Goal: Task Accomplishment & Management: Use online tool/utility

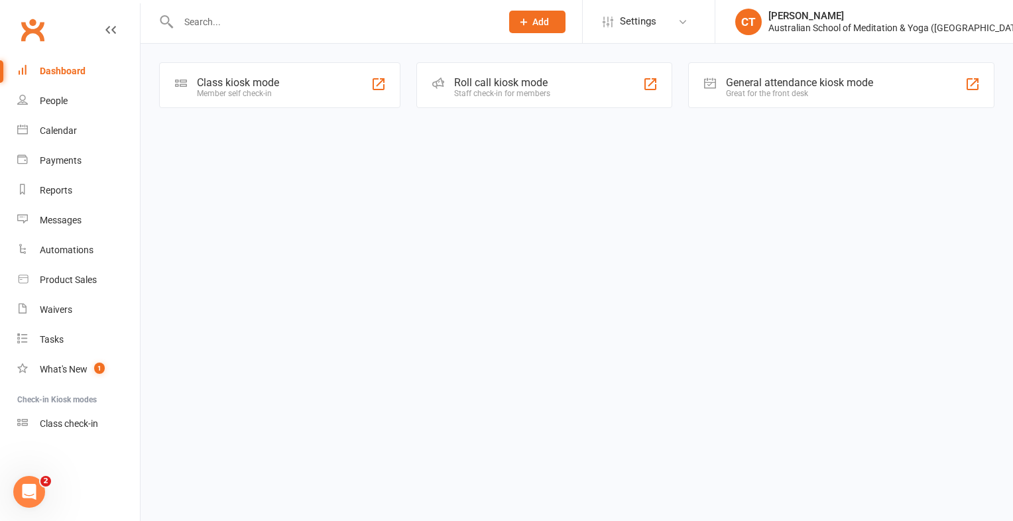
click at [253, 89] on div "Member self check-in" at bounding box center [238, 93] width 82 height 9
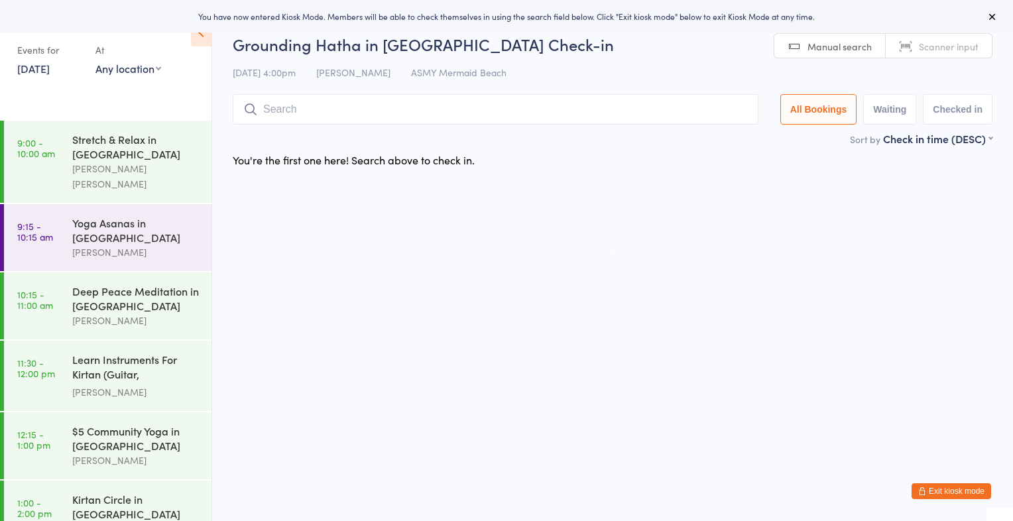
click at [940, 49] on span "Scanner input" at bounding box center [949, 46] width 60 height 13
type input "1293"
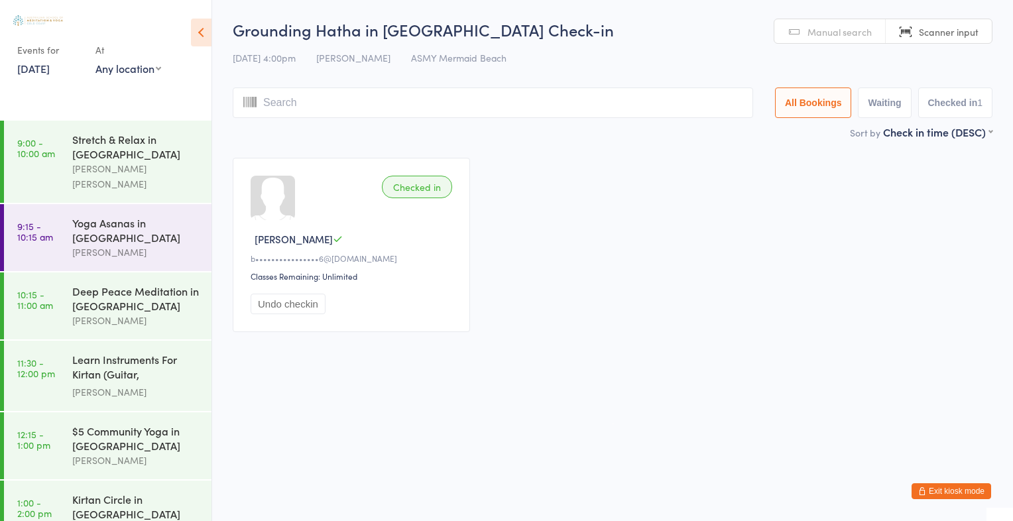
click at [820, 32] on span "Manual search" at bounding box center [840, 31] width 64 height 13
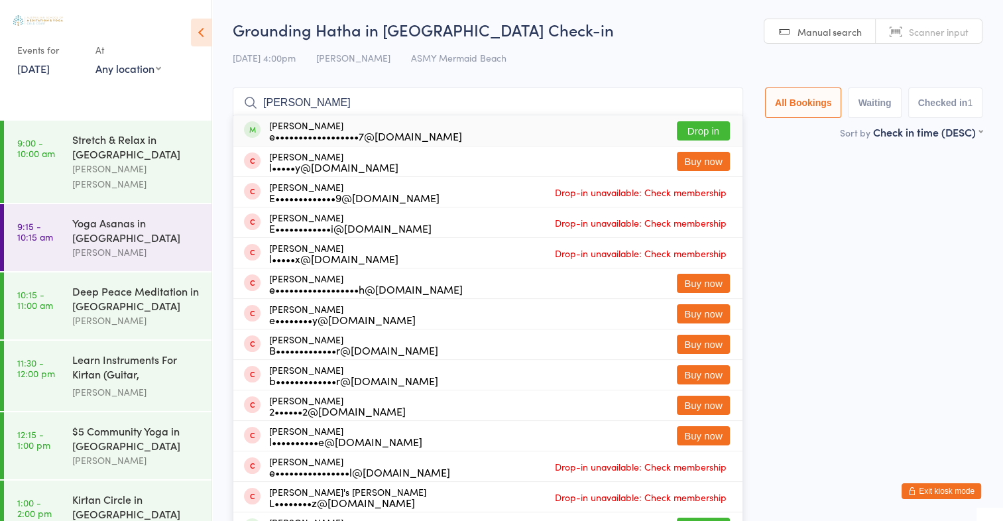
type input "[PERSON_NAME]"
click at [712, 130] on button "Drop in" at bounding box center [703, 130] width 53 height 19
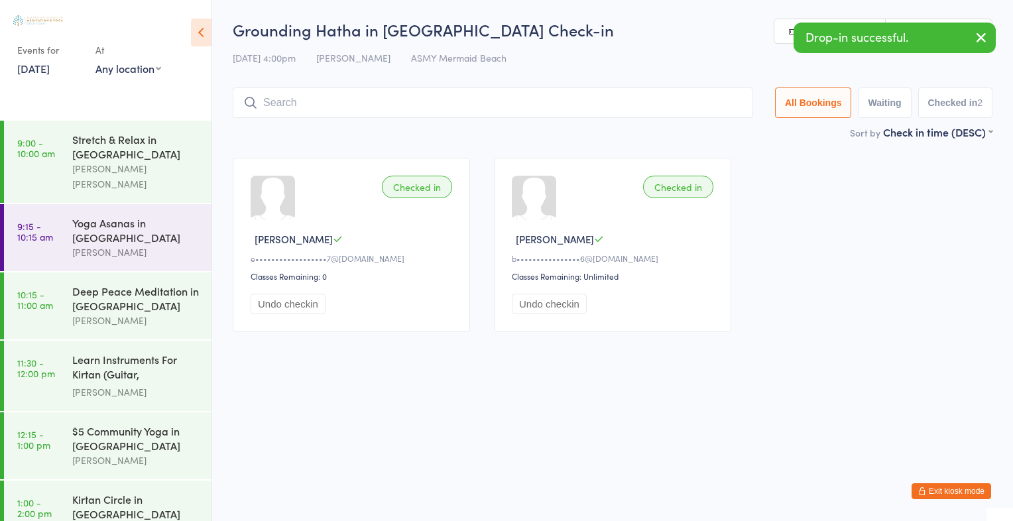
click at [981, 33] on icon "button" at bounding box center [982, 37] width 16 height 17
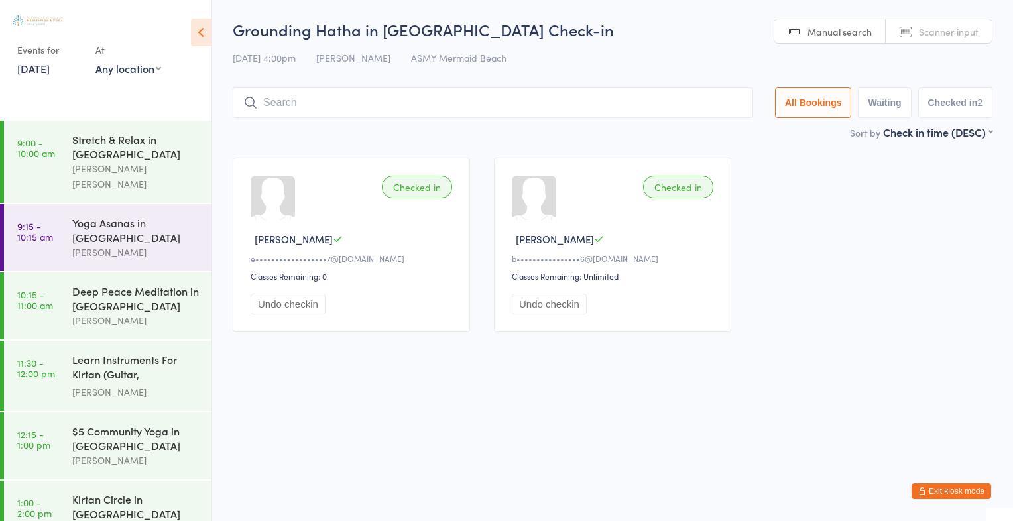
click at [970, 31] on span "Scanner input" at bounding box center [949, 31] width 60 height 13
type input "16951695"
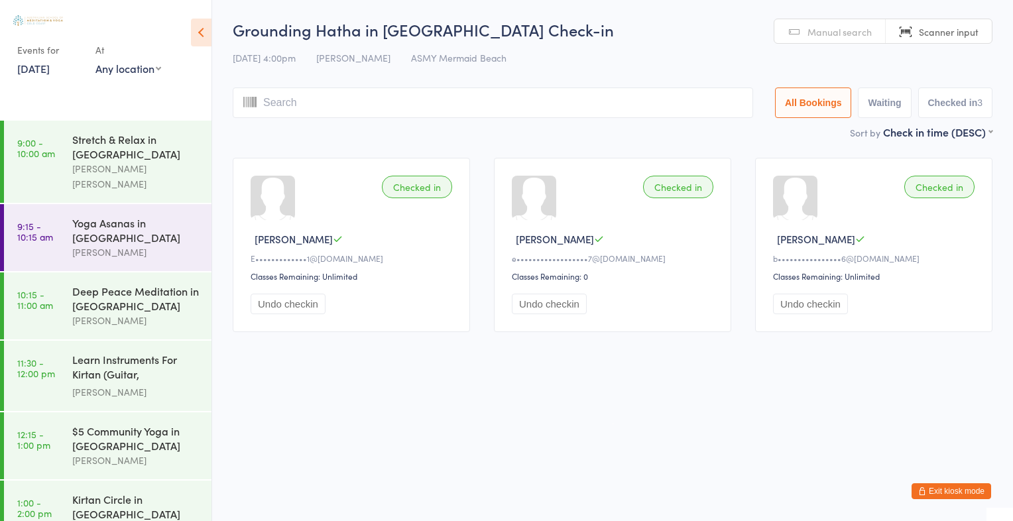
click at [851, 28] on span "Manual search" at bounding box center [840, 31] width 64 height 13
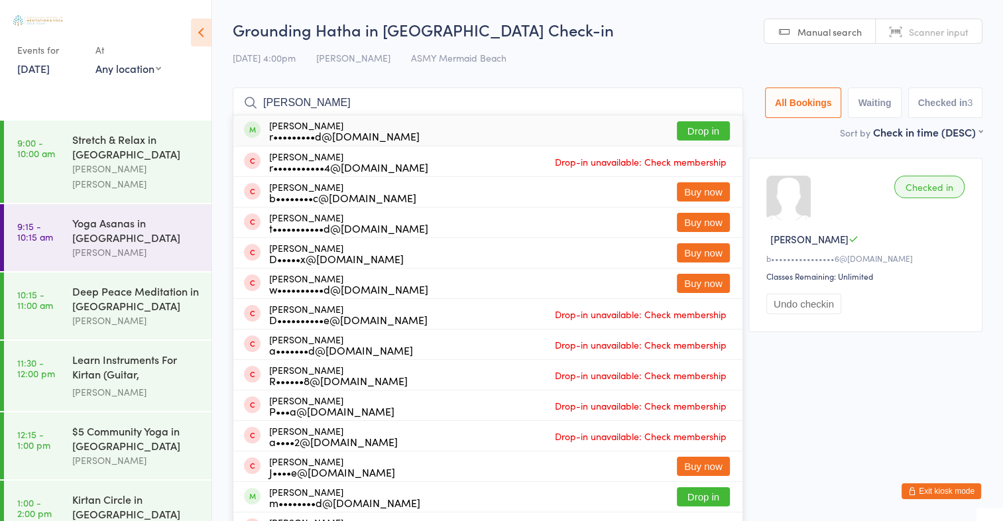
type input "[PERSON_NAME]"
click at [703, 129] on button "Drop in" at bounding box center [703, 130] width 53 height 19
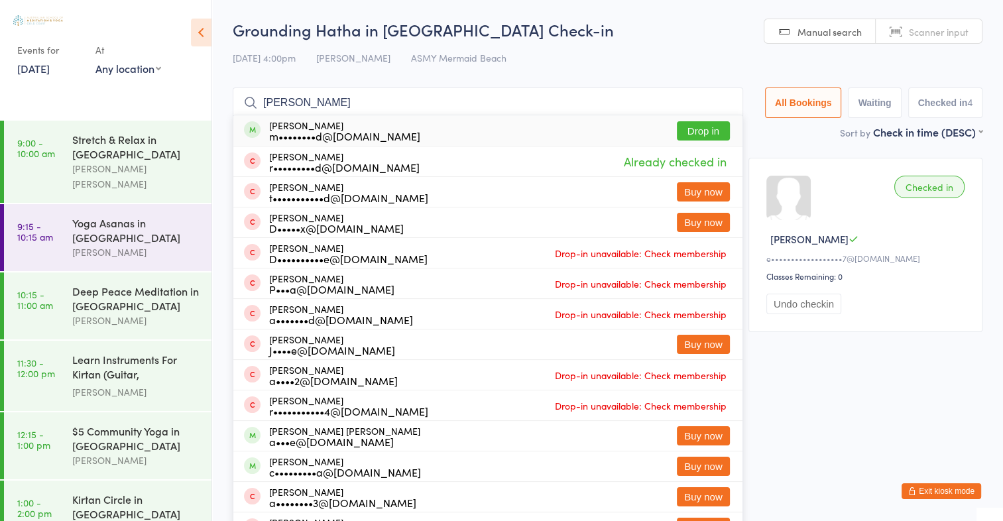
type input "[PERSON_NAME]"
click at [692, 129] on button "Drop in" at bounding box center [703, 130] width 53 height 19
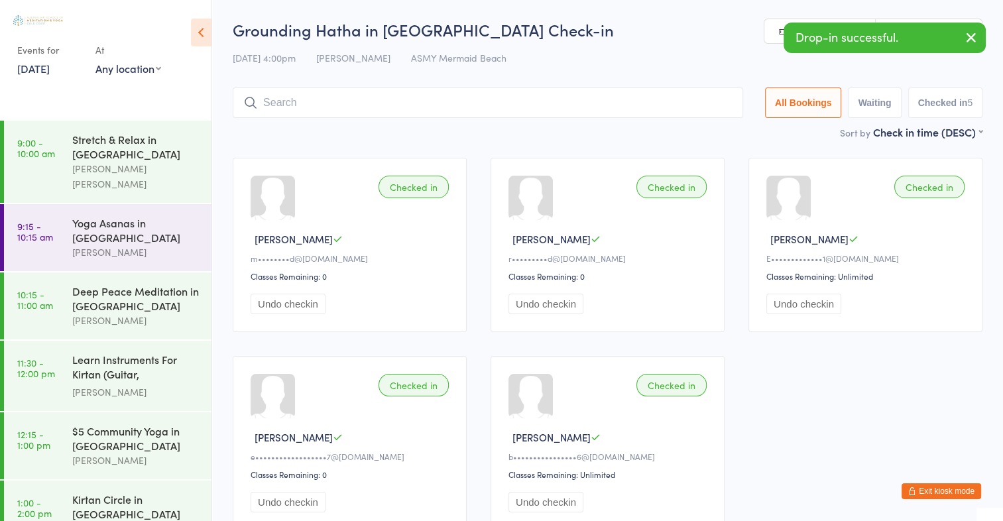
click at [972, 34] on icon "button" at bounding box center [972, 37] width 16 height 17
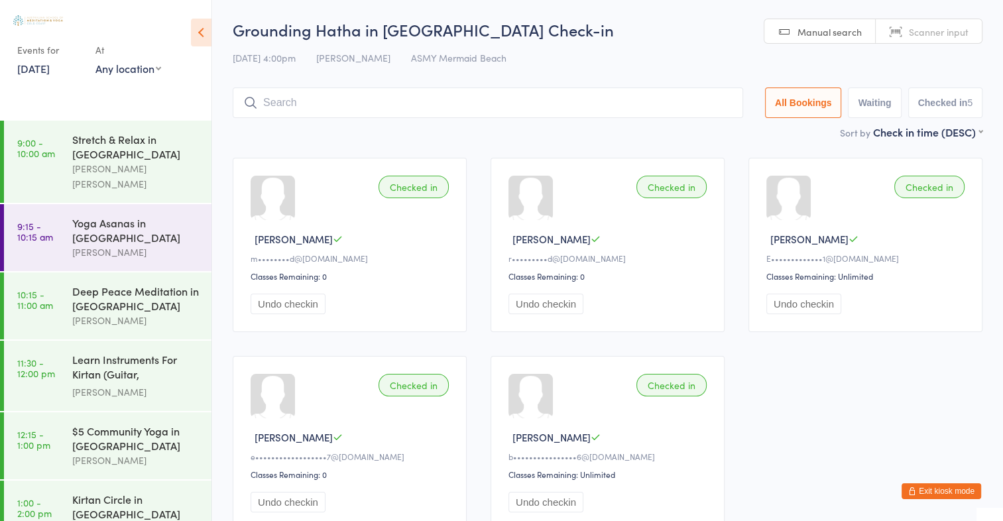
click at [952, 32] on span "Scanner input" at bounding box center [939, 31] width 60 height 13
